Goal: Task Accomplishment & Management: Manage account settings

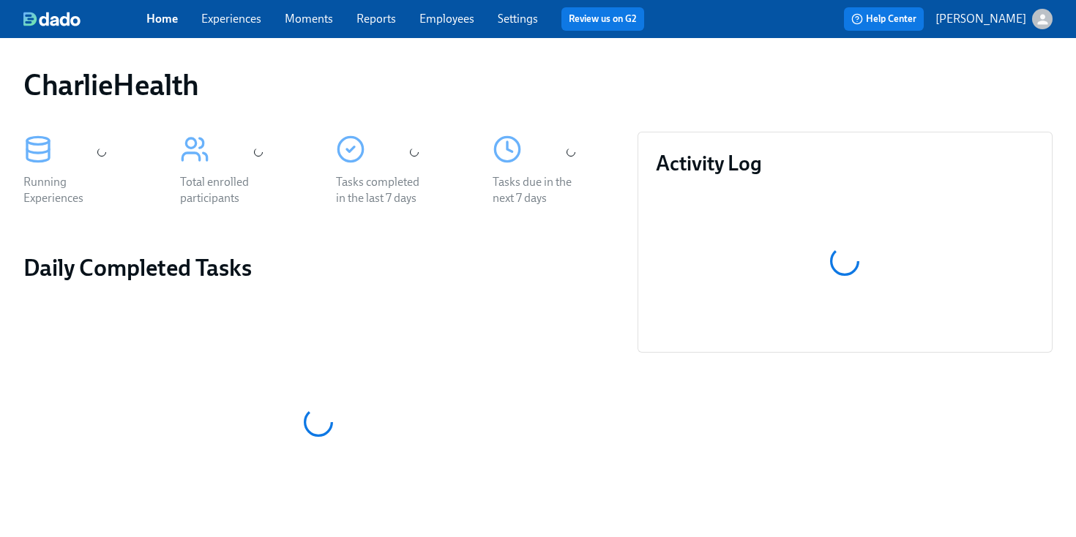
click at [454, 19] on link "Employees" at bounding box center [446, 19] width 55 height 14
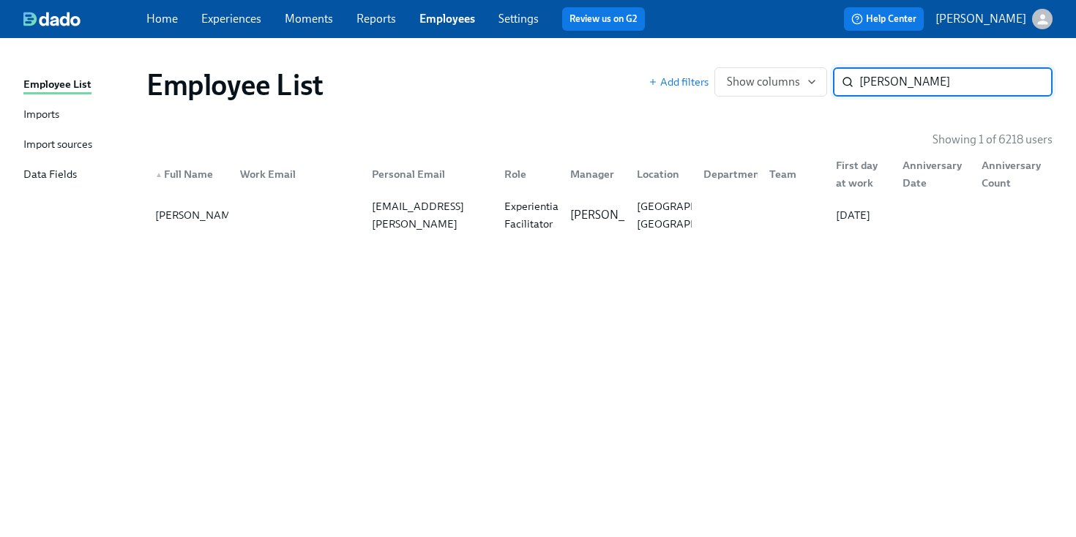
type input "[PERSON_NAME]"
click at [715, 191] on div "▲ Full Name Work Email Personal Email Role Manager Location Department Team Fir…" at bounding box center [599, 171] width 906 height 47
click at [593, 207] on p "[PERSON_NAME]" at bounding box center [615, 215] width 91 height 16
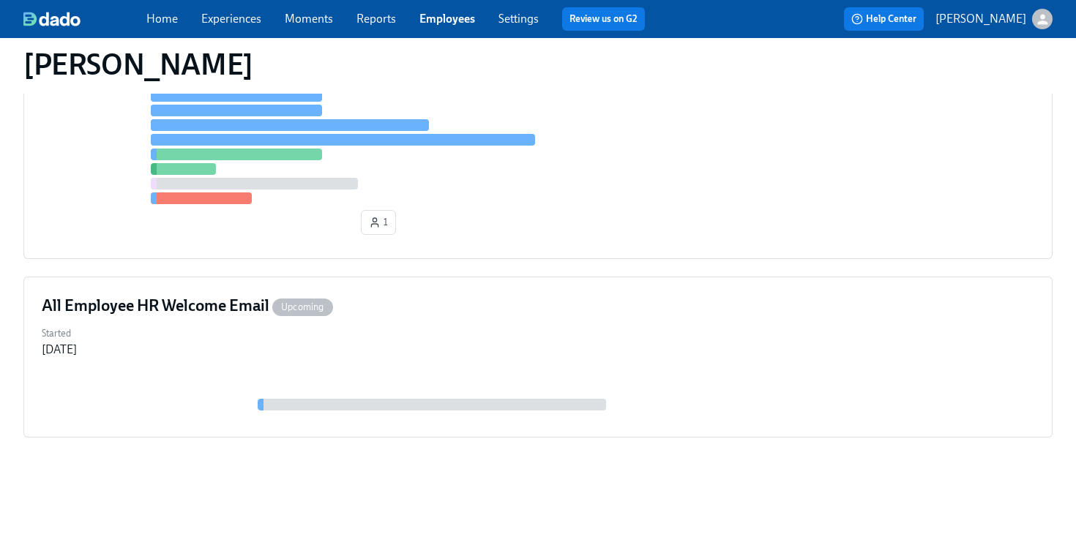
scroll to position [179, 0]
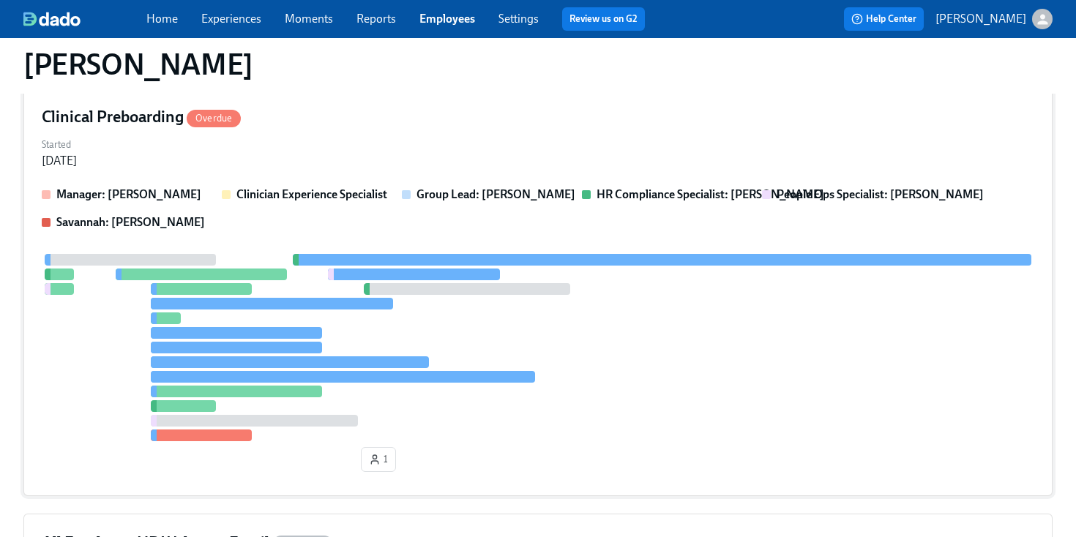
click at [506, 213] on div "Manager: [PERSON_NAME] Clinician Experience Specialist Group Lead: [PERSON_NAME…" at bounding box center [538, 209] width 992 height 44
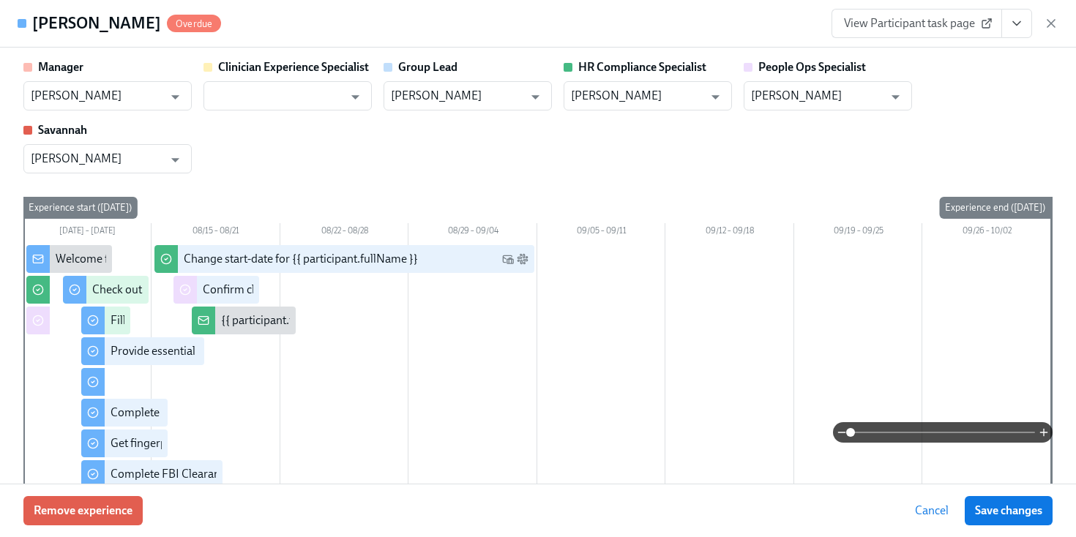
click at [1016, 17] on icon "View task page" at bounding box center [1016, 23] width 15 height 15
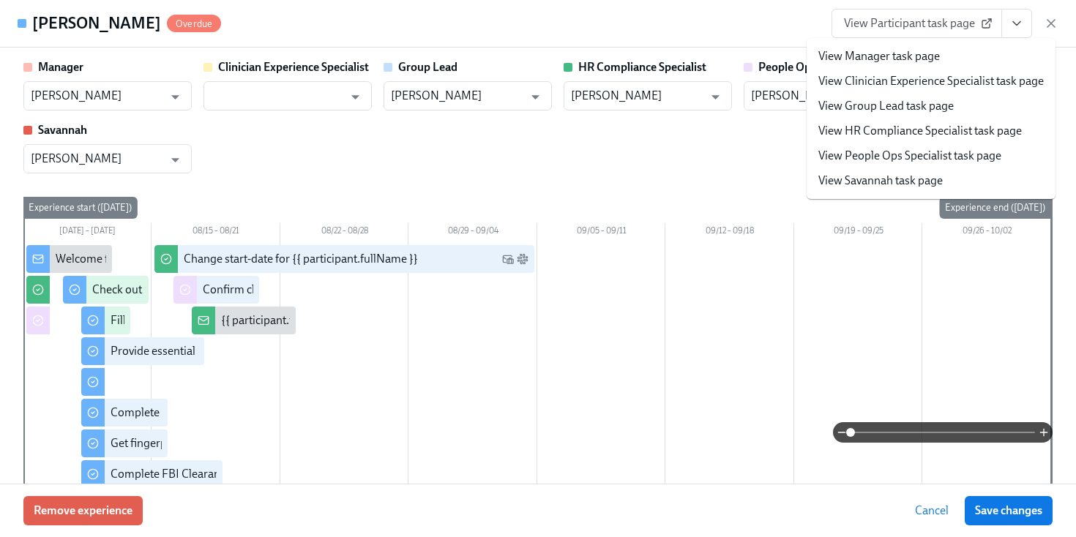
click at [874, 143] on li "View HR Compliance Specialist task page" at bounding box center [930, 131] width 249 height 25
click at [861, 133] on link "View HR Compliance Specialist task page" at bounding box center [919, 131] width 203 height 16
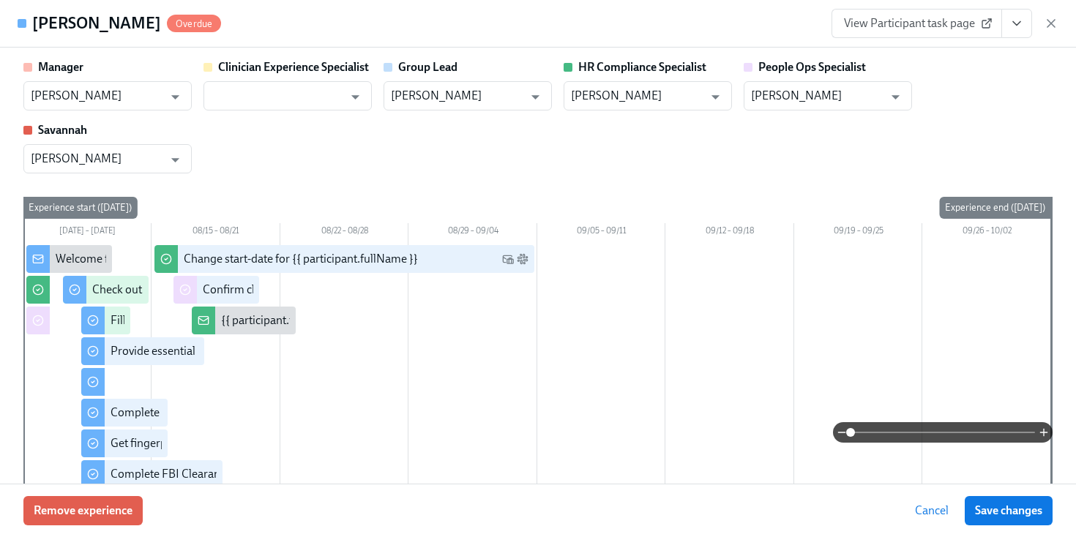
click at [967, 20] on span "View Participant task page" at bounding box center [917, 23] width 146 height 15
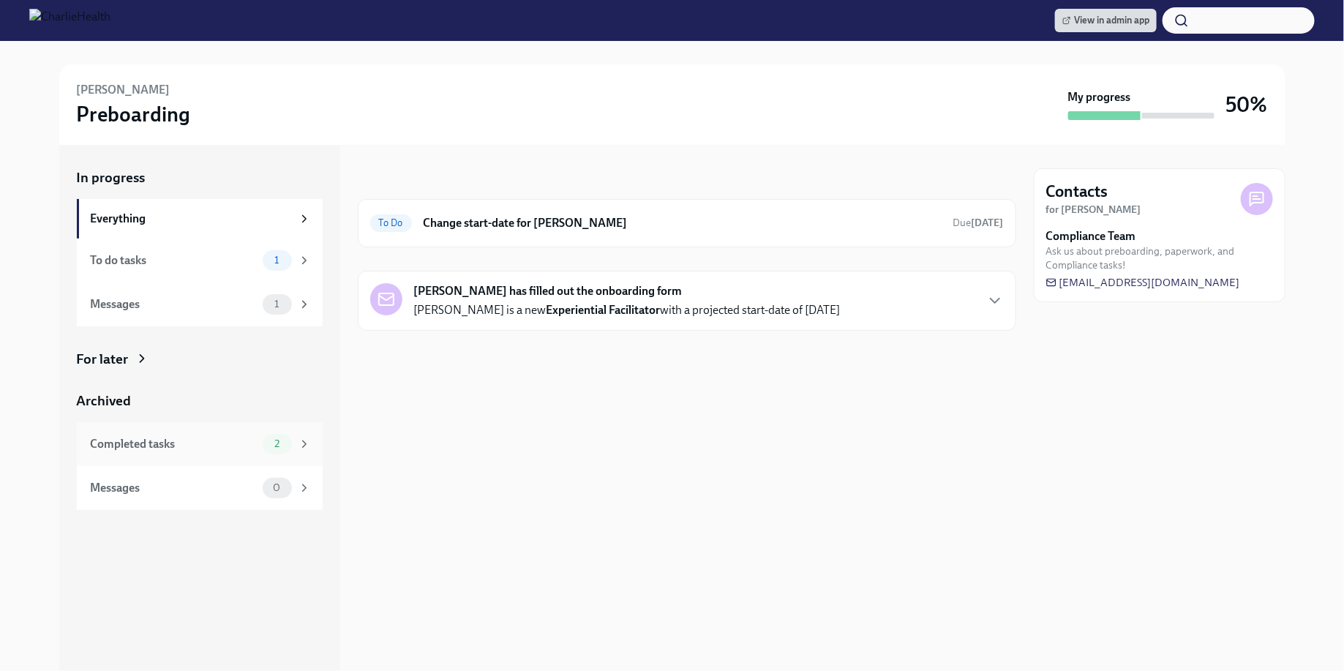
click at [246, 439] on div "Completed tasks" at bounding box center [174, 444] width 166 height 16
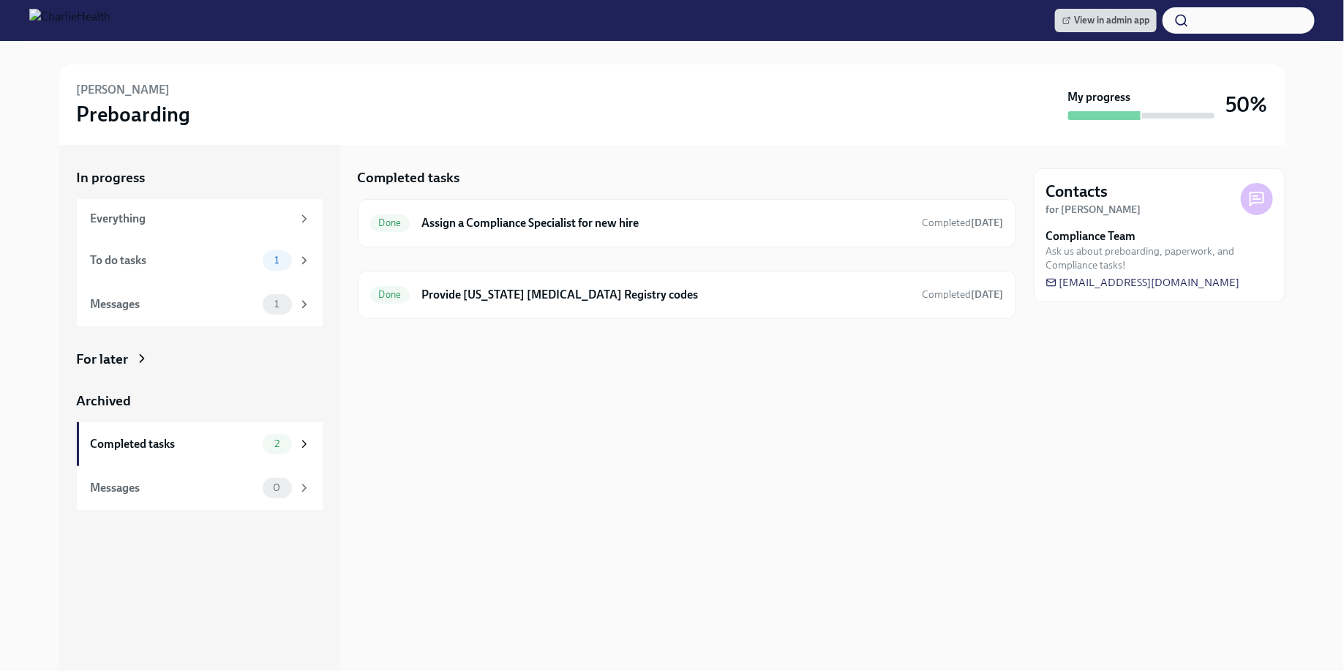
click at [634, 326] on div at bounding box center [687, 342] width 659 height 47
click at [615, 301] on div "Done Provide Pennsylvania Child Abuse Registry codes Completed 6 days ago" at bounding box center [687, 294] width 634 height 23
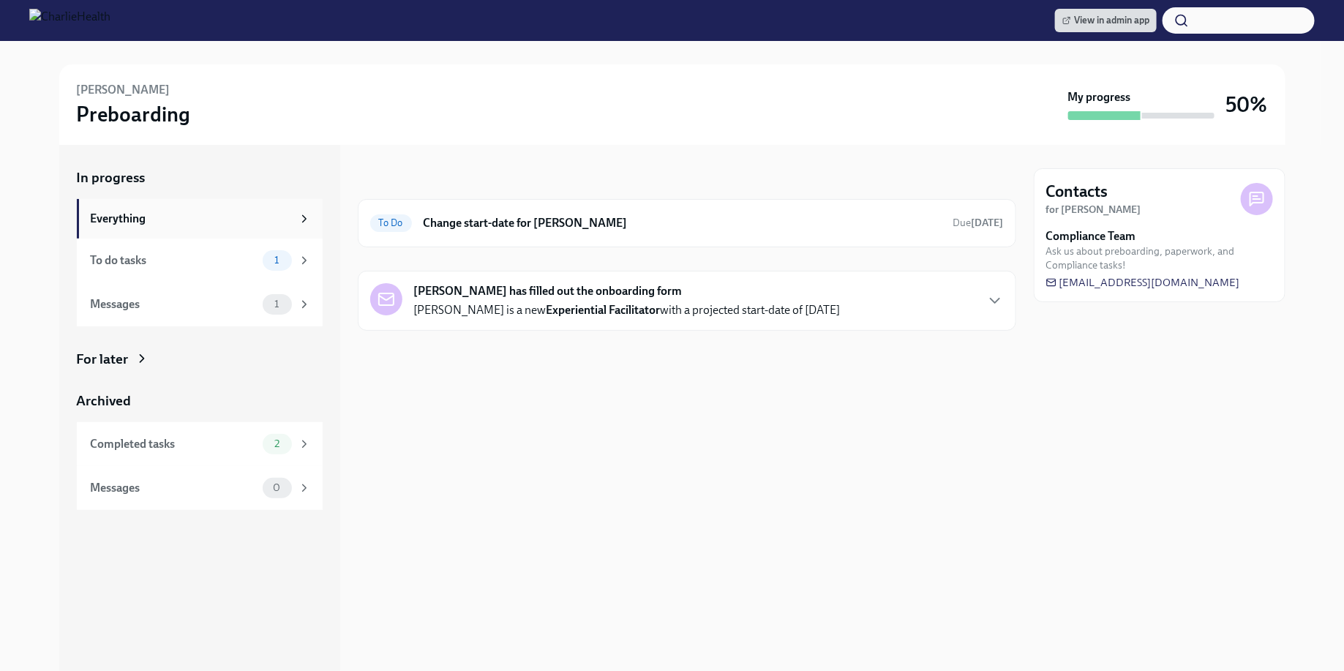
click at [190, 220] on div "Everything" at bounding box center [191, 219] width 201 height 16
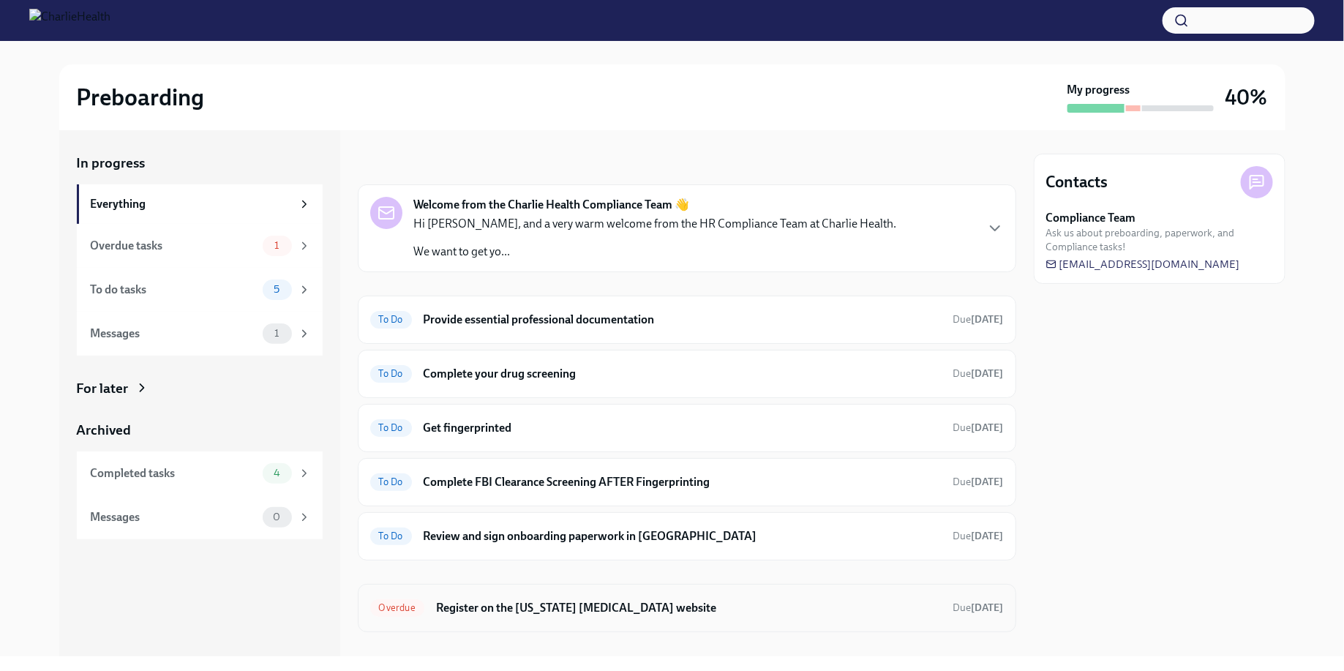
click at [650, 586] on div "Overdue Register on the Pennsylvania Child Abuse website Due 3 days ago" at bounding box center [687, 608] width 659 height 48
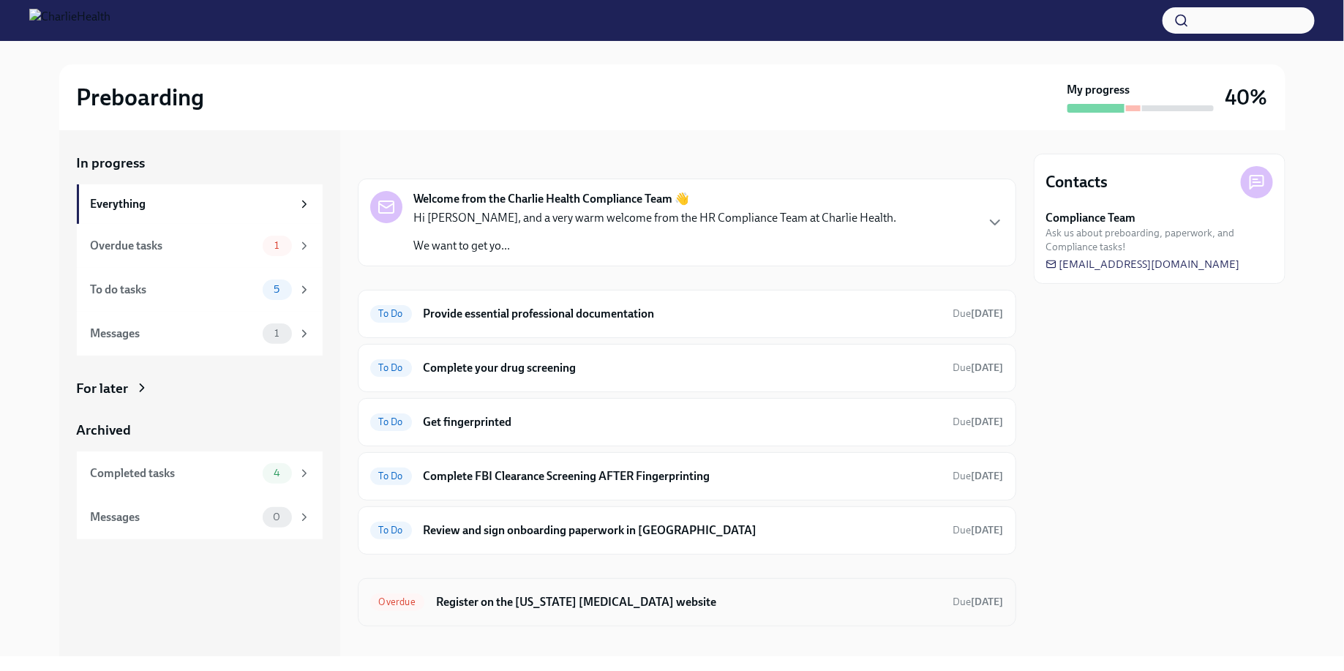
click at [624, 585] on div "Overdue Register on the Pennsylvania Child Abuse website Due 3 days ago" at bounding box center [687, 602] width 659 height 48
click at [587, 594] on h6 "Register on the [US_STATE] [MEDICAL_DATA] website" at bounding box center [689, 602] width 506 height 16
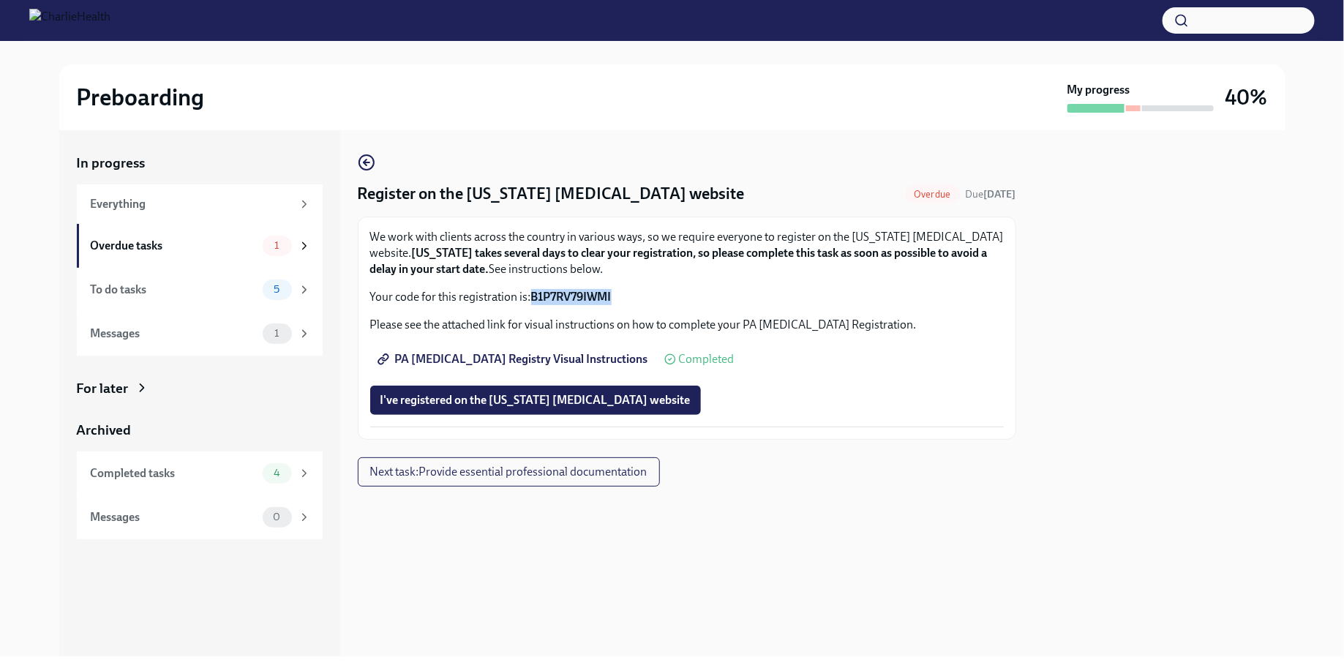
drag, startPoint x: 645, startPoint y: 296, endPoint x: 532, endPoint y: 299, distance: 112.7
click at [532, 299] on p "Your code for this registration is: B1P7RV79IWMI" at bounding box center [687, 297] width 634 height 16
copy strong "B1P7RV79IWMI"
click at [693, 288] on div "We work with clients across the country in various ways, so we require everyone…" at bounding box center [687, 267] width 634 height 76
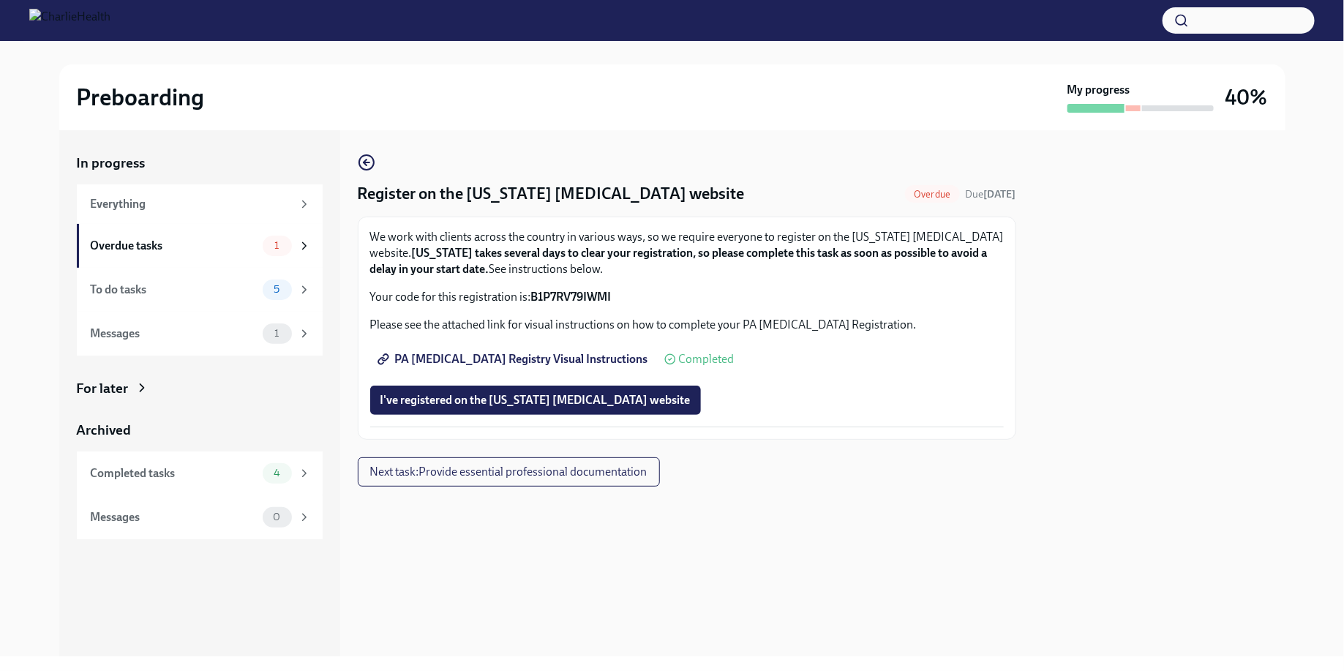
click at [693, 288] on div "We work with clients across the country in various ways, so we require everyone…" at bounding box center [687, 267] width 634 height 76
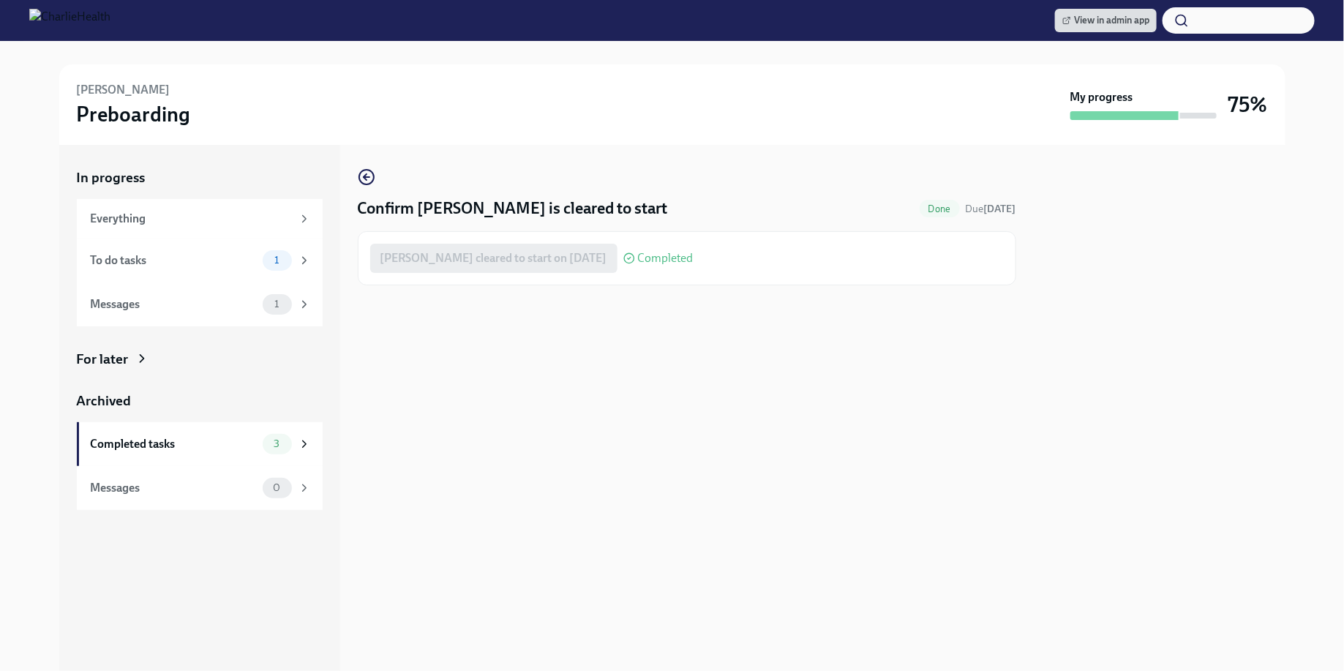
click at [834, 425] on div "Confirm Lauren Sahlman is cleared to start Done Due Sep 11th Lauren Sahlman cle…" at bounding box center [687, 408] width 659 height 526
click at [244, 434] on div "Completed tasks 3" at bounding box center [201, 444] width 220 height 20
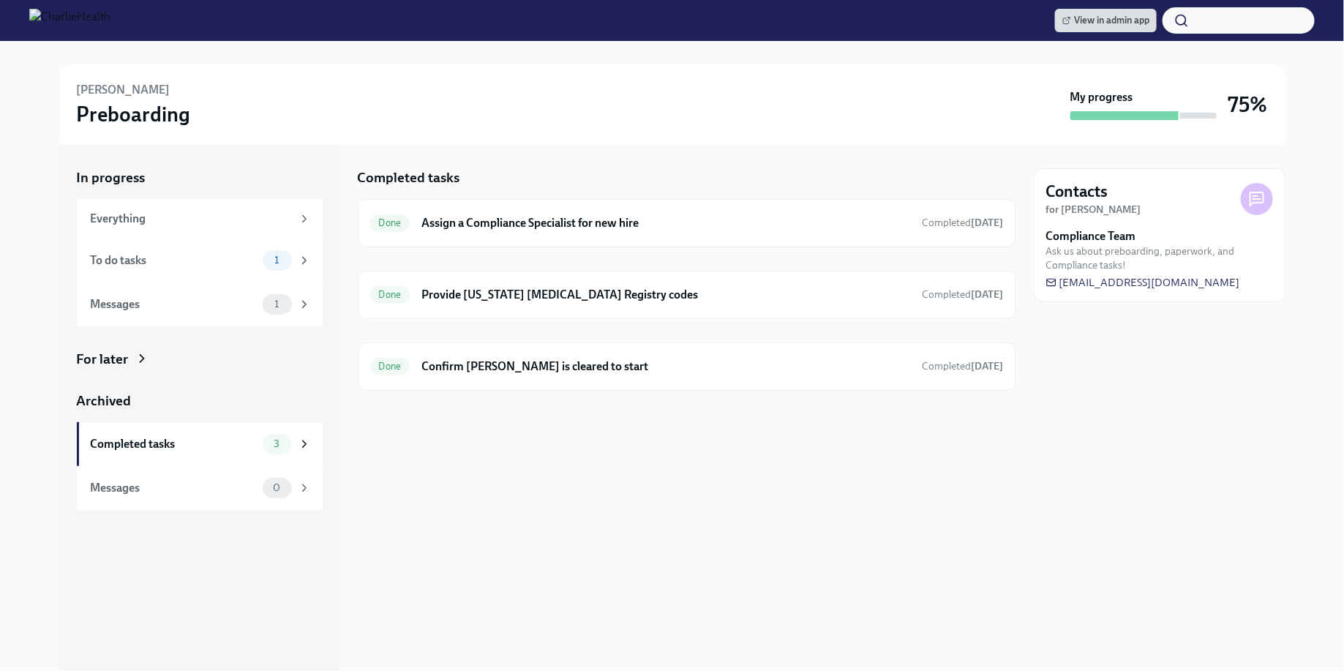
click at [595, 460] on div "Completed tasks Done Assign a Compliance Specialist for new hire Completed 9 da…" at bounding box center [687, 408] width 659 height 526
click at [651, 361] on h6 "Confirm Lauren Sahlman is cleared to start" at bounding box center [665, 367] width 489 height 16
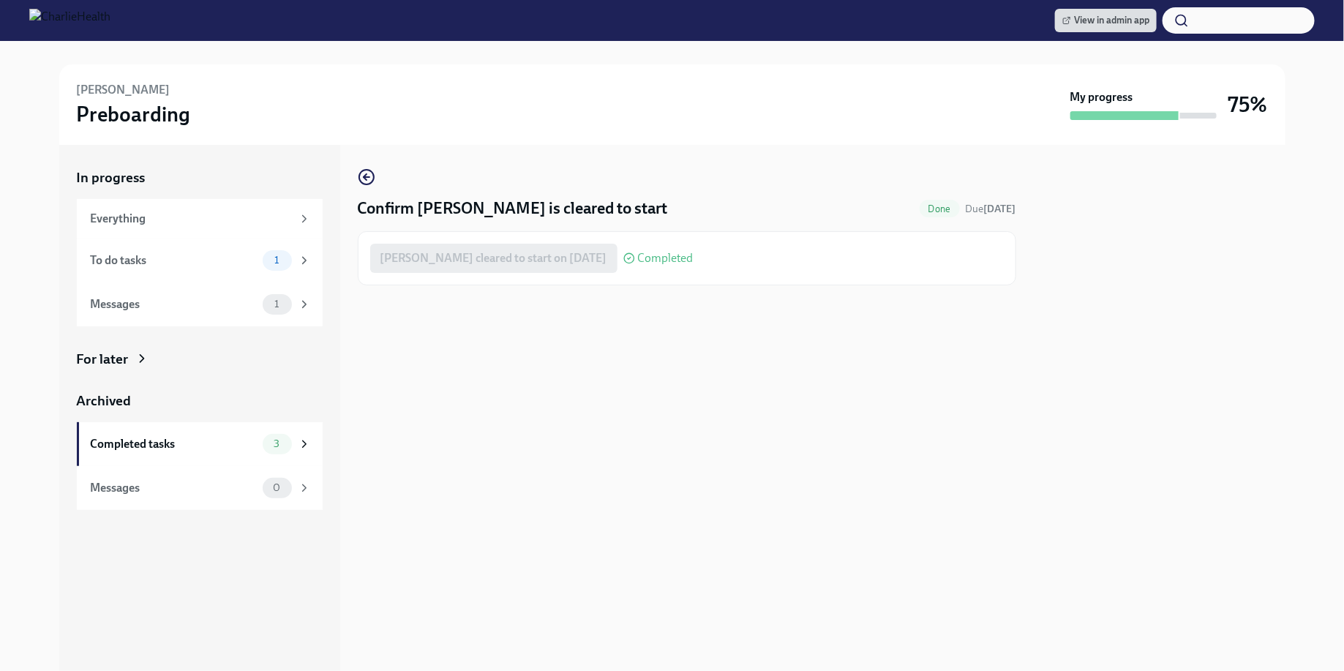
click at [831, 255] on div "Lauren Sahlman cleared to start on 08/25/2025 Completed" at bounding box center [687, 258] width 634 height 29
click at [372, 165] on div "Confirm Lauren Sahlman is cleared to start Done Due Sep 11th Lauren Sahlman cle…" at bounding box center [687, 408] width 659 height 526
click at [257, 432] on div "Completed tasks 3" at bounding box center [200, 444] width 246 height 44
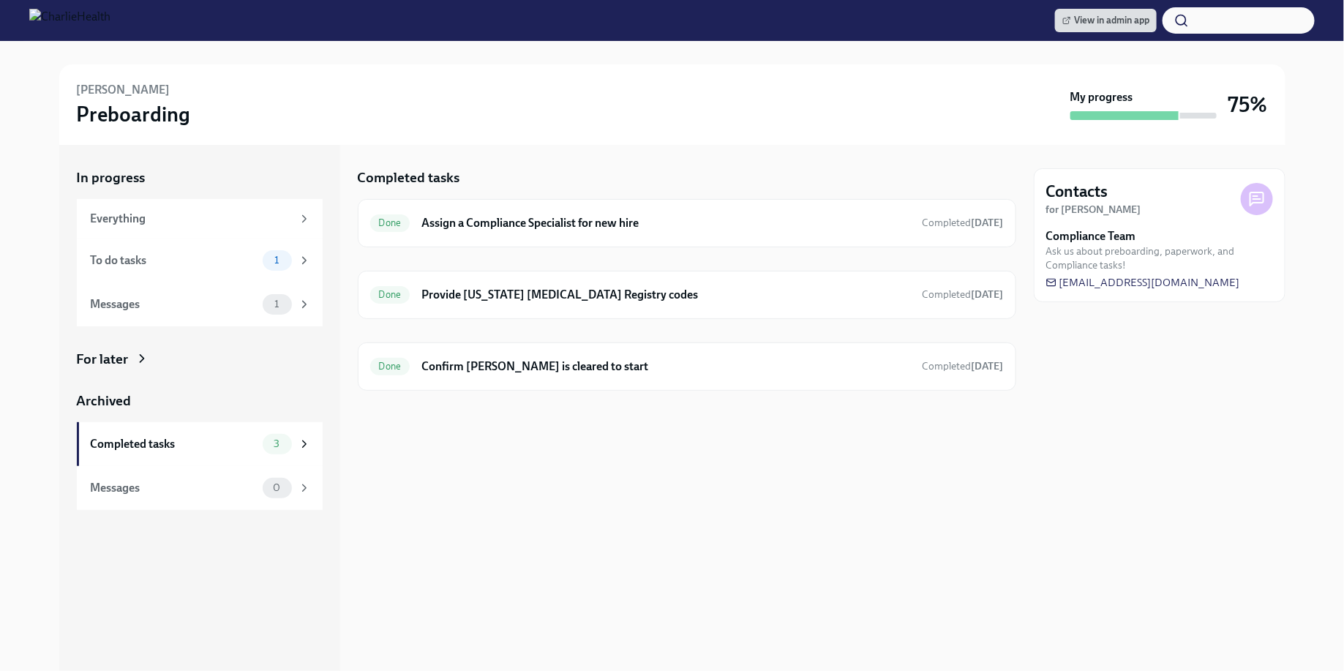
click at [515, 449] on div "Completed tasks Done Assign a Compliance Specialist for new hire Completed 9 da…" at bounding box center [687, 408] width 659 height 526
click at [444, 371] on h6 "Confirm Lauren Sahlman is cleared to start" at bounding box center [665, 367] width 489 height 16
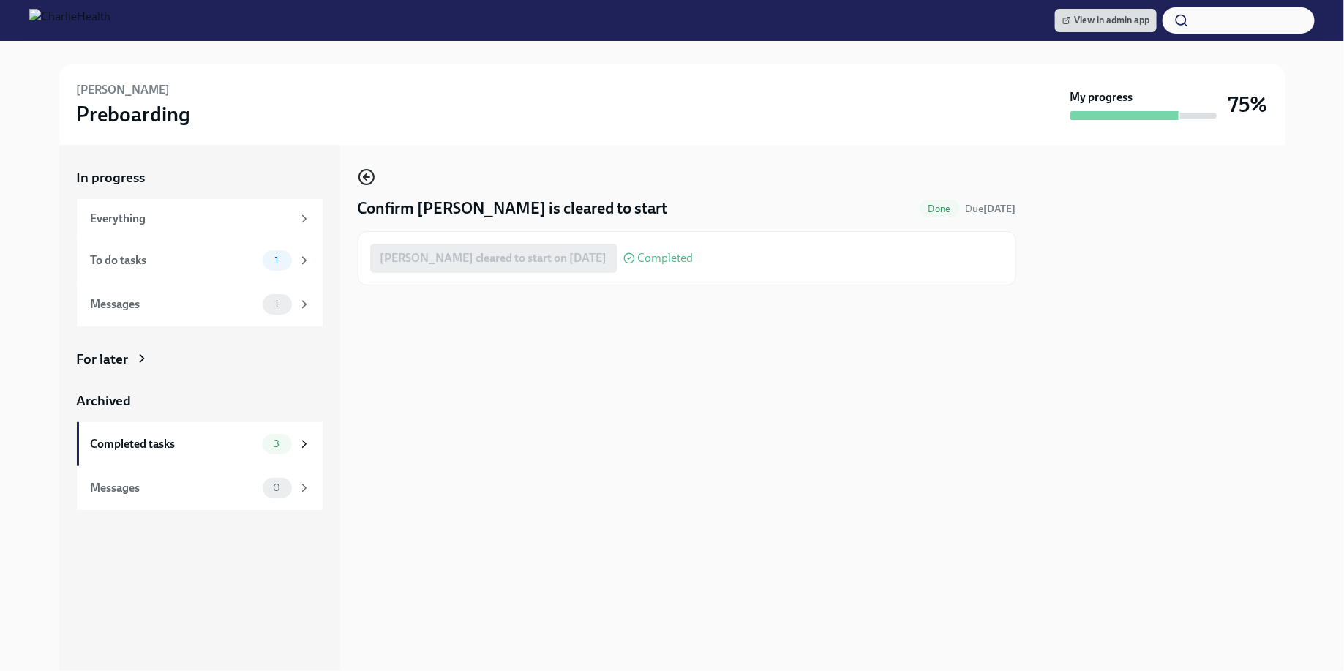
click at [367, 171] on icon "button" at bounding box center [367, 177] width 18 height 18
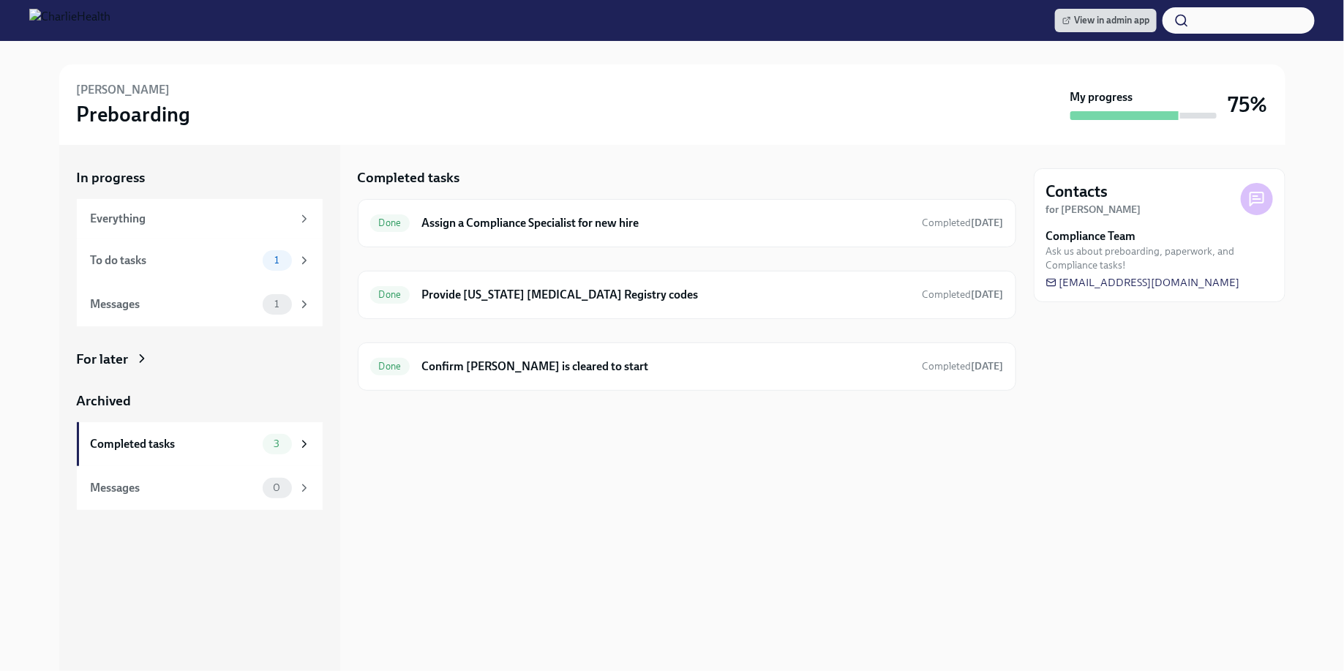
click at [665, 160] on div "Completed tasks Done Assign a Compliance Specialist for new hire Completed 9 da…" at bounding box center [687, 408] width 659 height 526
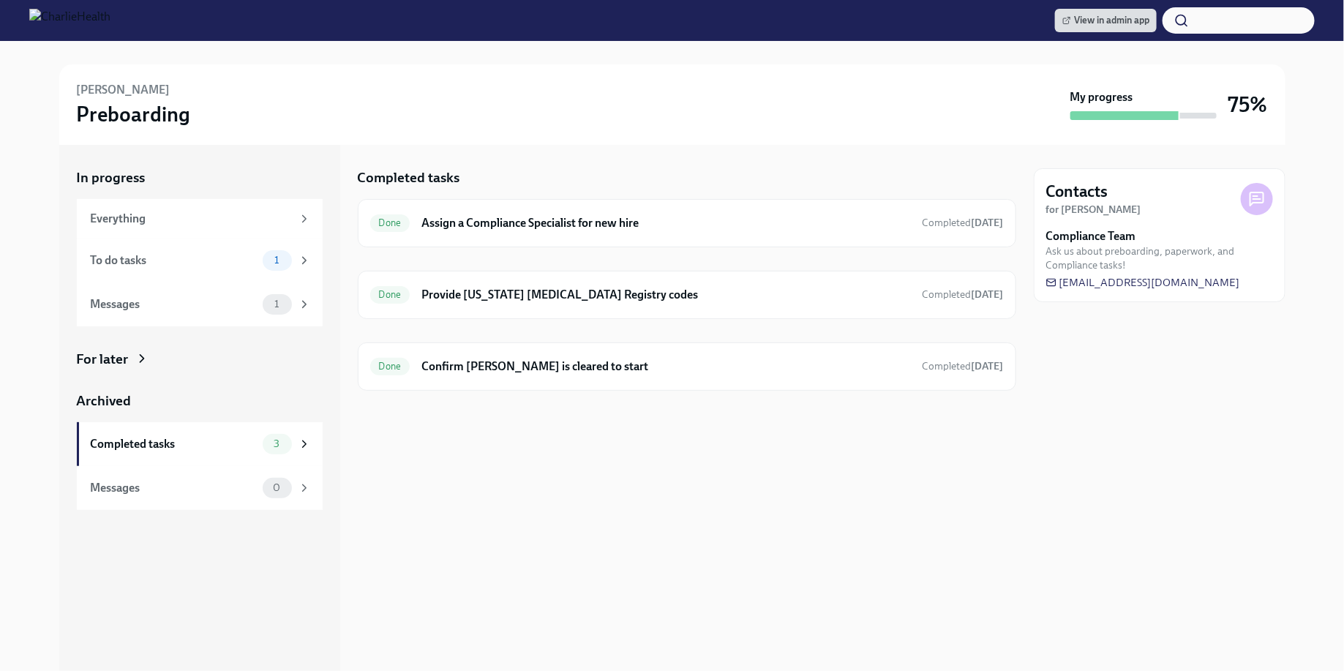
click at [665, 160] on div "Completed tasks Done Assign a Compliance Specialist for new hire Completed 9 da…" at bounding box center [687, 408] width 659 height 526
click at [694, 152] on div "Completed tasks Done Assign a Compliance Specialist for new hire Completed 9 da…" at bounding box center [687, 408] width 659 height 526
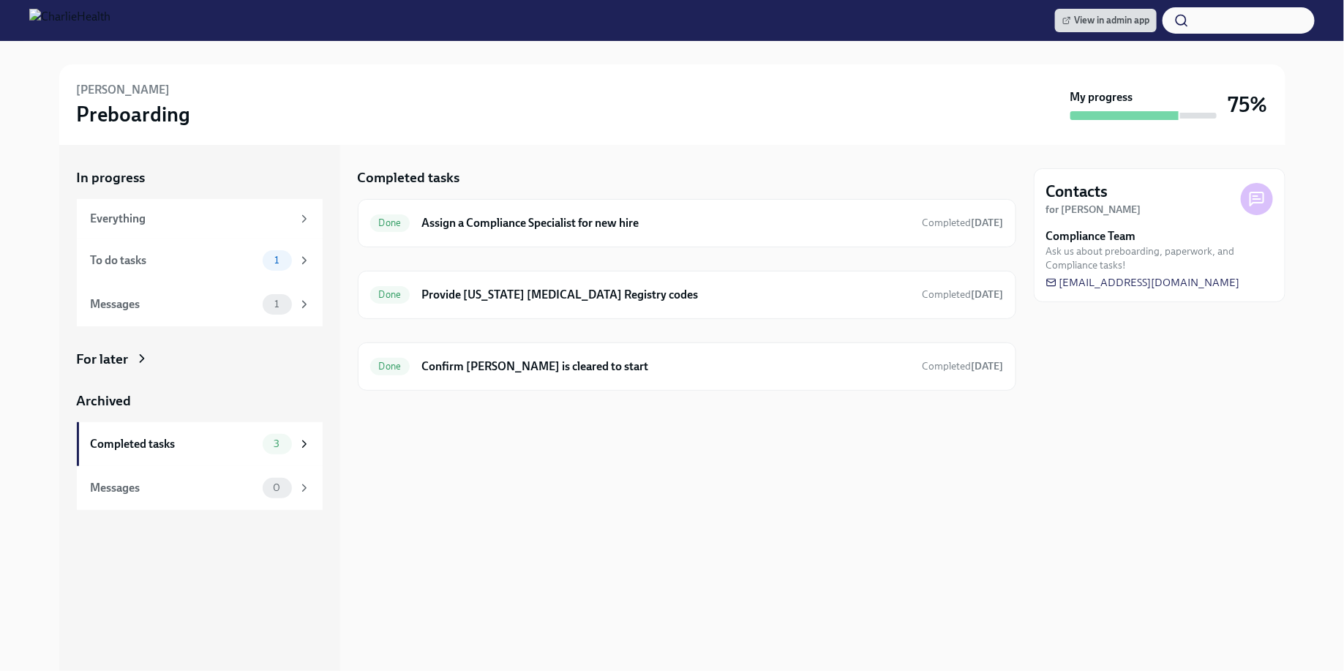
click at [694, 152] on div "Completed tasks Done Assign a Compliance Specialist for new hire Completed 9 da…" at bounding box center [687, 408] width 659 height 526
click at [601, 359] on h6 "Confirm Lauren Sahlman is cleared to start" at bounding box center [665, 367] width 489 height 16
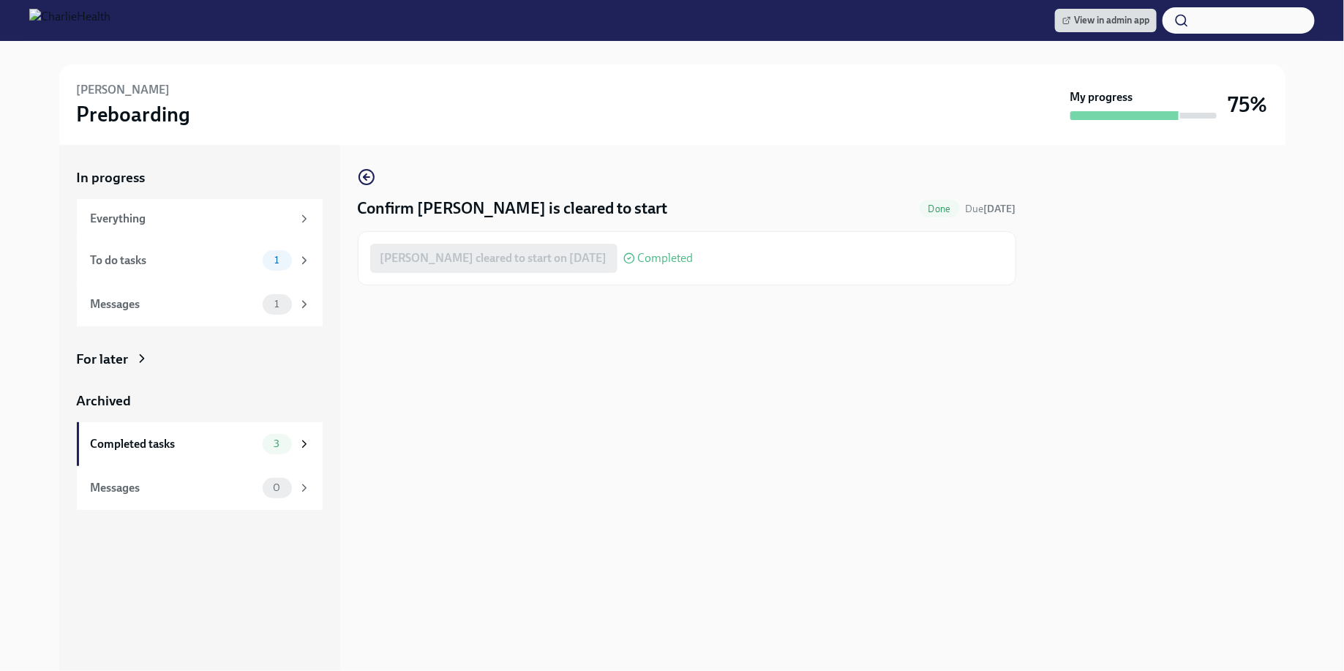
click at [601, 357] on div "Confirm Lauren Sahlman is cleared to start Done Due Sep 11th Lauren Sahlman cle…" at bounding box center [687, 408] width 659 height 526
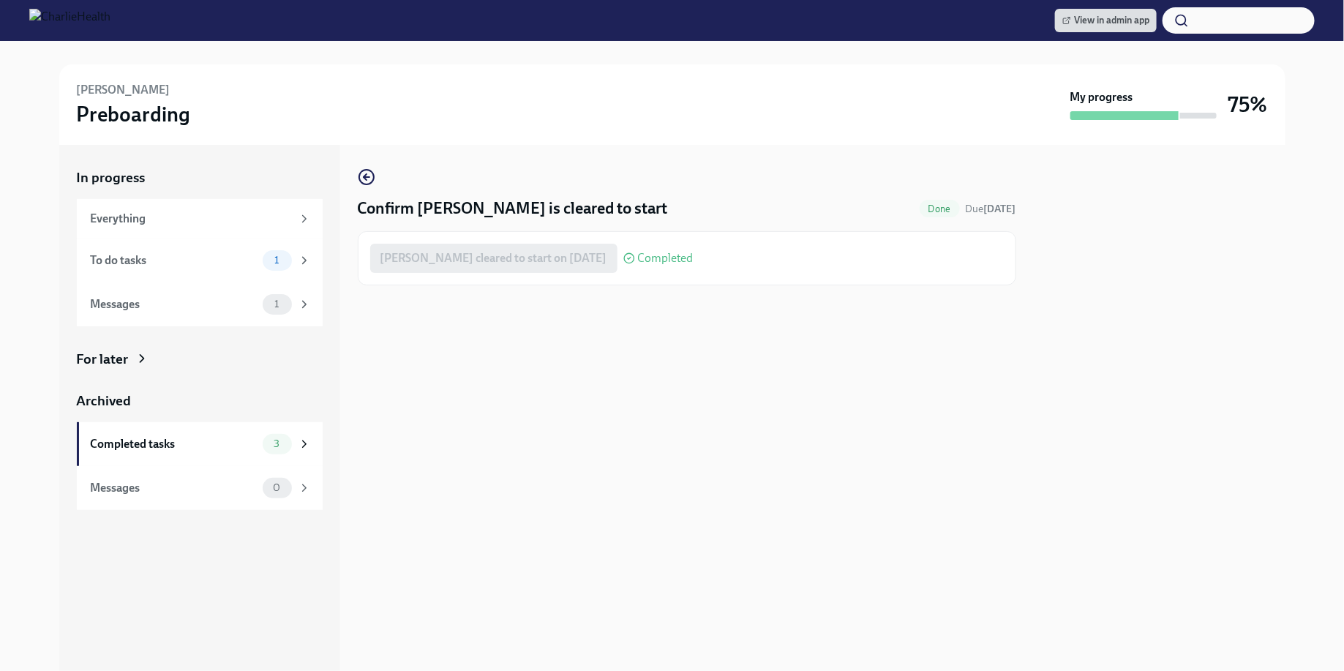
click at [601, 357] on div "Confirm Lauren Sahlman is cleared to start Done Due Sep 11th Lauren Sahlman cle…" at bounding box center [687, 408] width 659 height 526
